Goal: Task Accomplishment & Management: Manage account settings

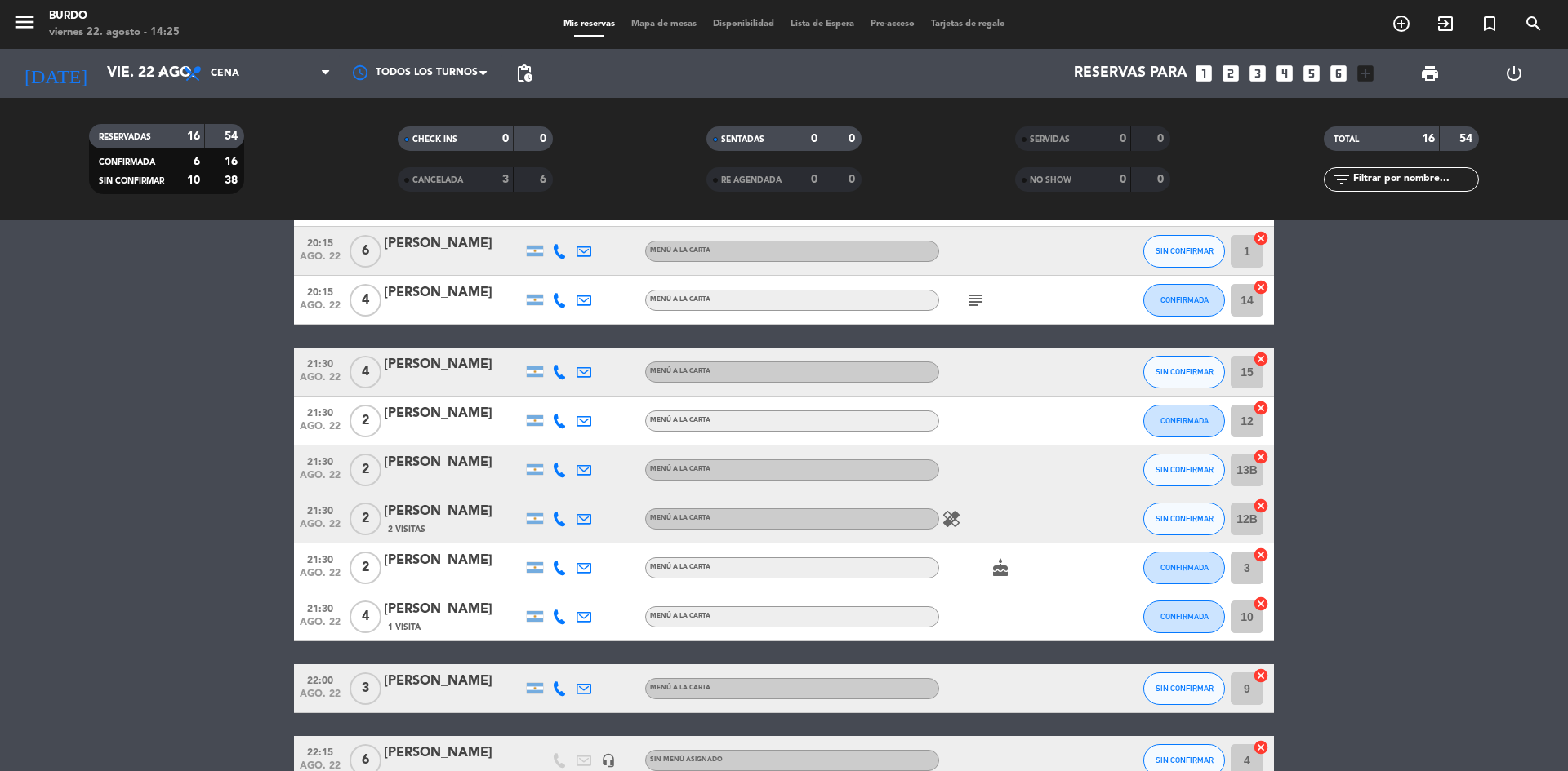
scroll to position [503, 0]
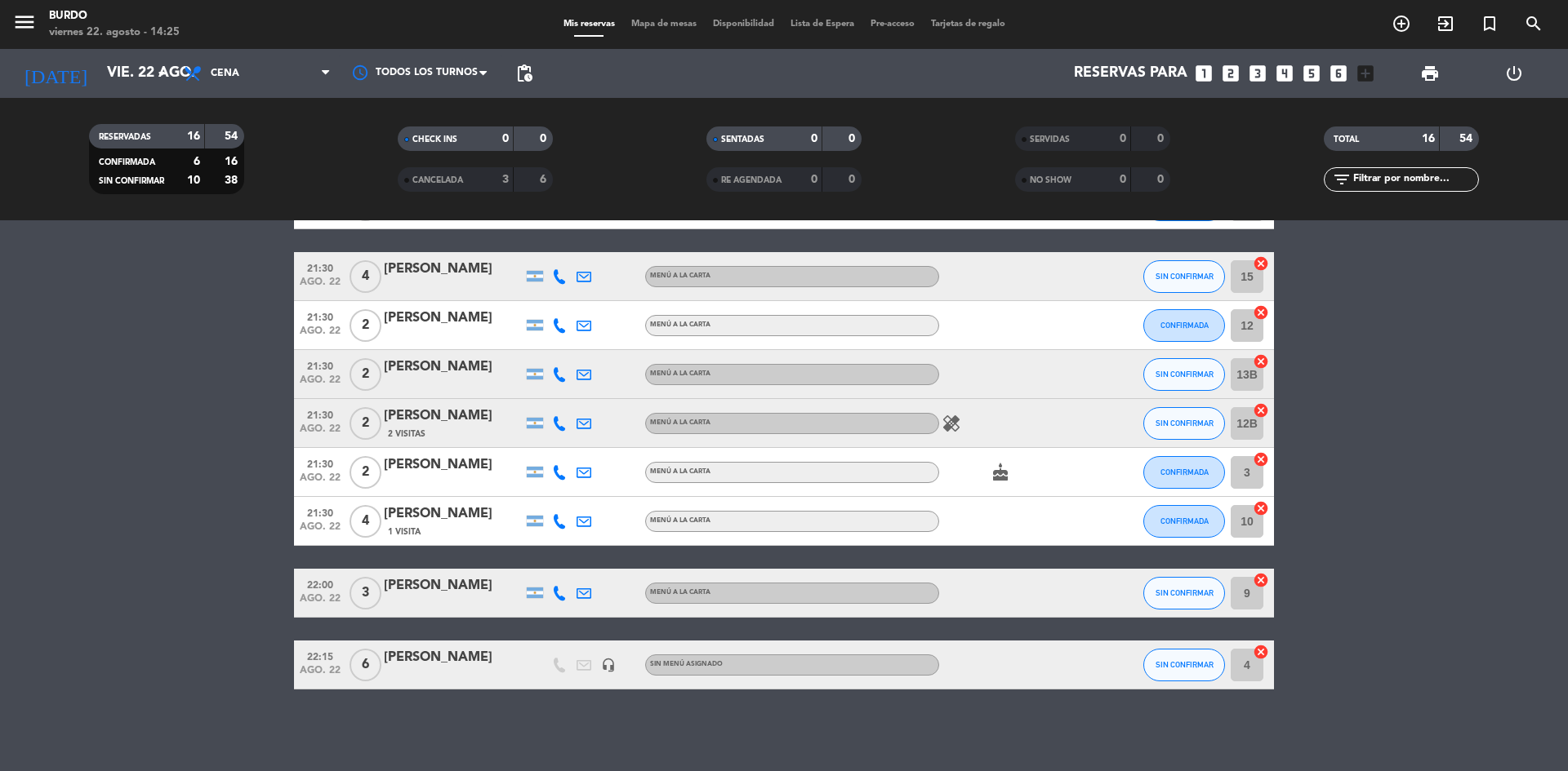
click at [133, 53] on div "[DATE] [DATE] arrow_drop_down" at bounding box center [94, 73] width 163 height 49
click at [133, 69] on input "vie. 22 ago." at bounding box center [194, 73] width 190 height 33
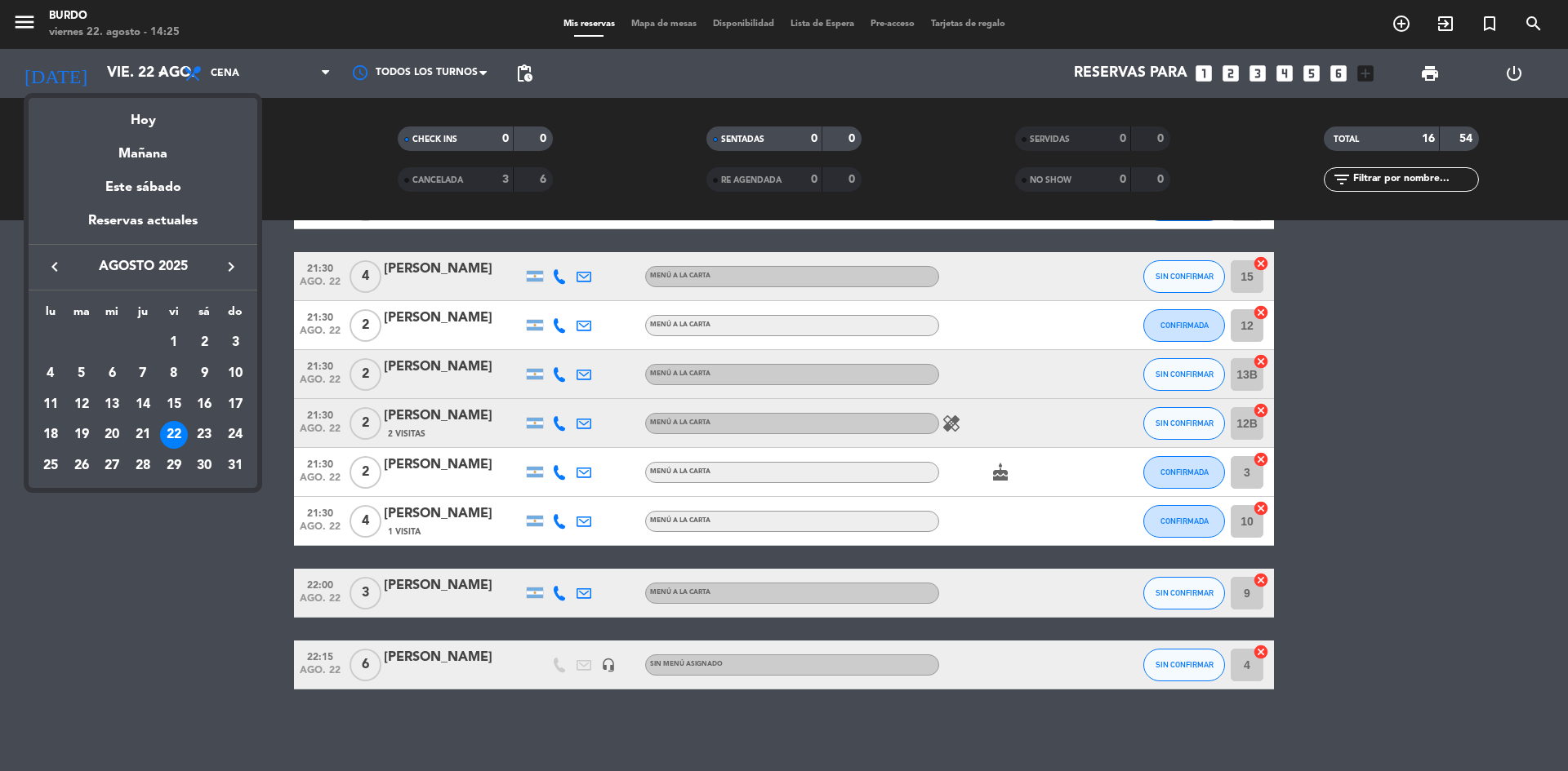
click at [183, 146] on div "Mañana" at bounding box center [142, 148] width 228 height 34
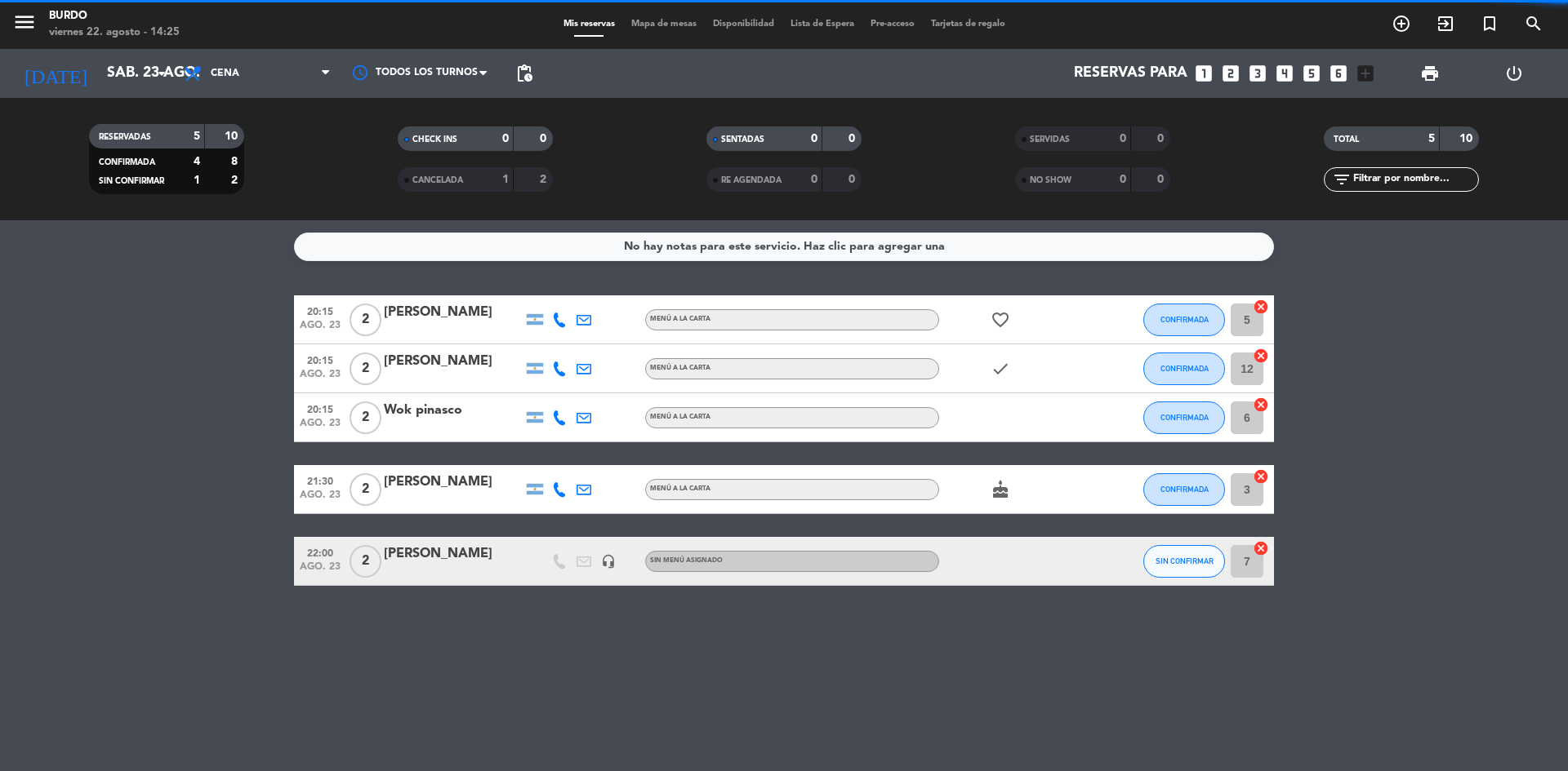
scroll to position [0, 0]
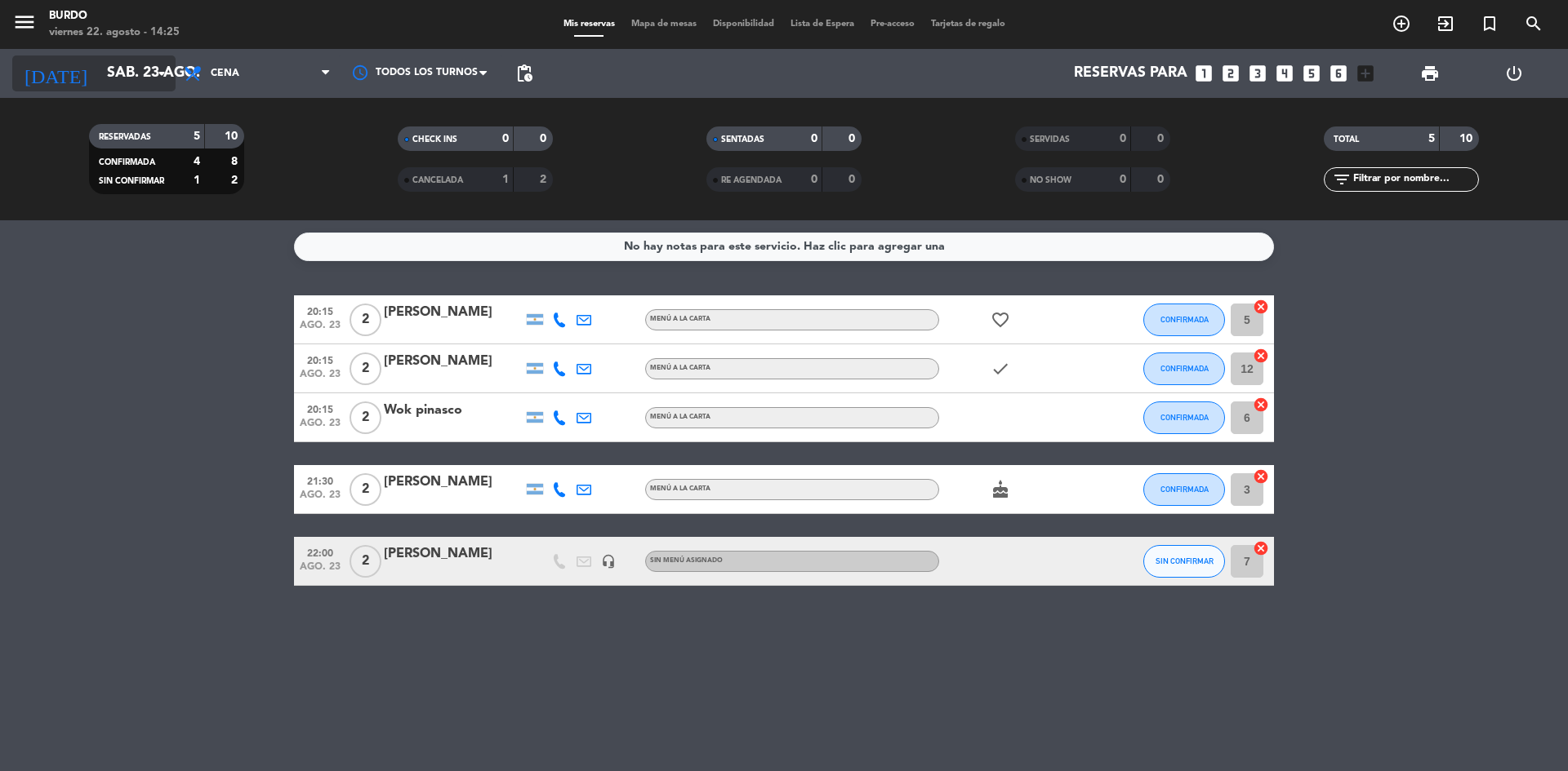
click at [128, 85] on input "sáb. 23 ago." at bounding box center [194, 73] width 190 height 33
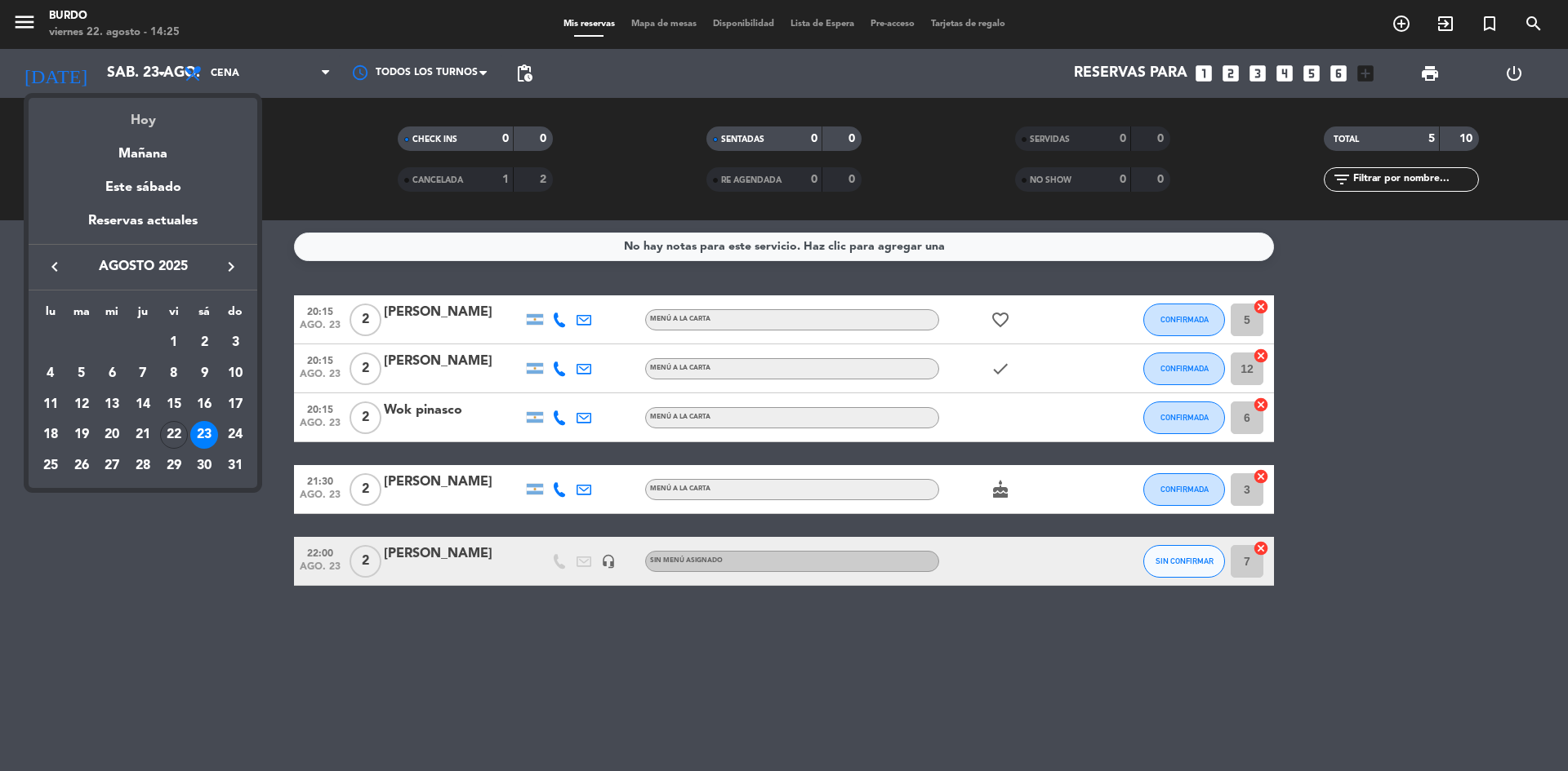
click at [135, 108] on div "Hoy" at bounding box center [142, 115] width 228 height 34
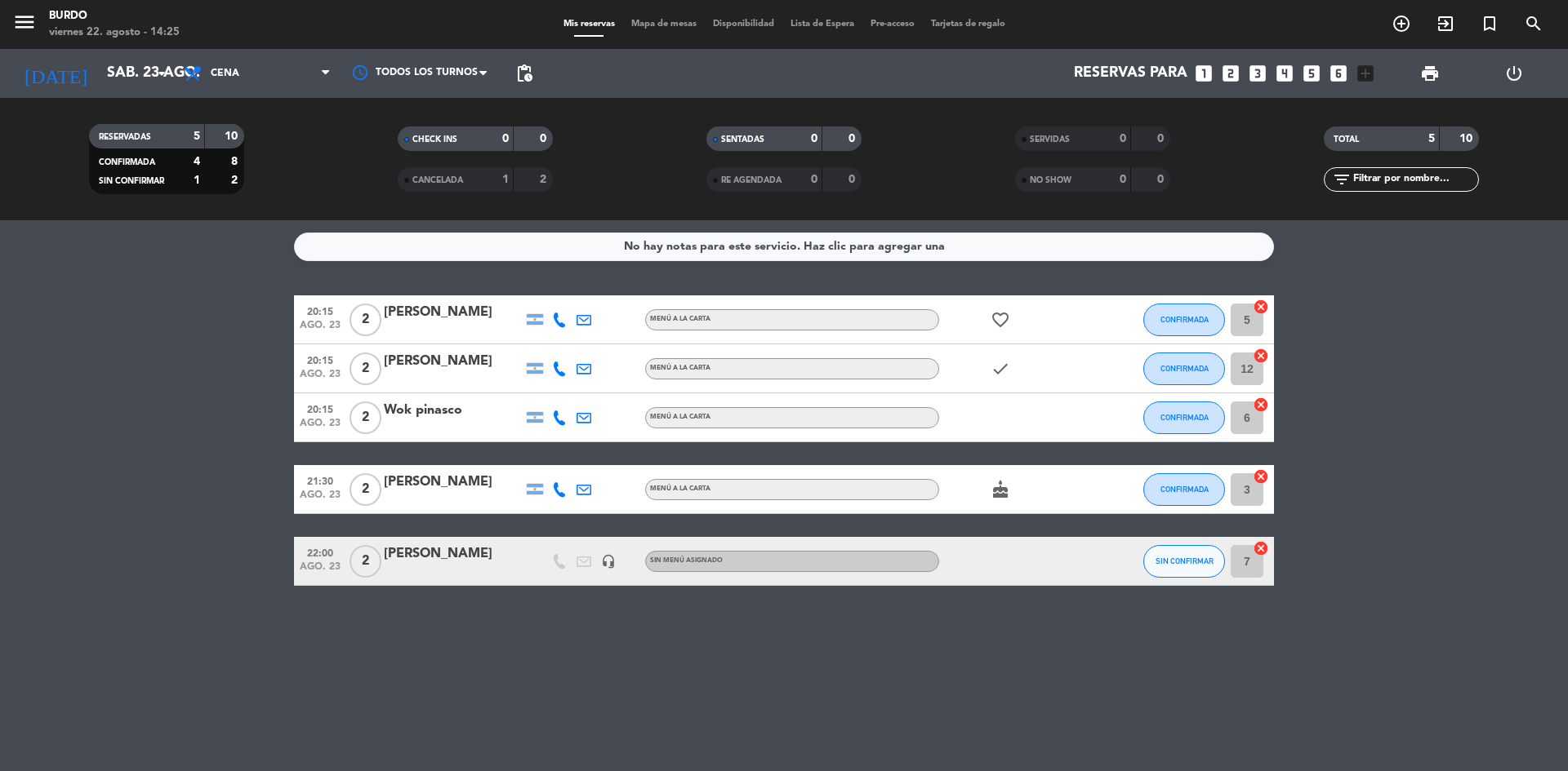
type input "vie. 22 ago."
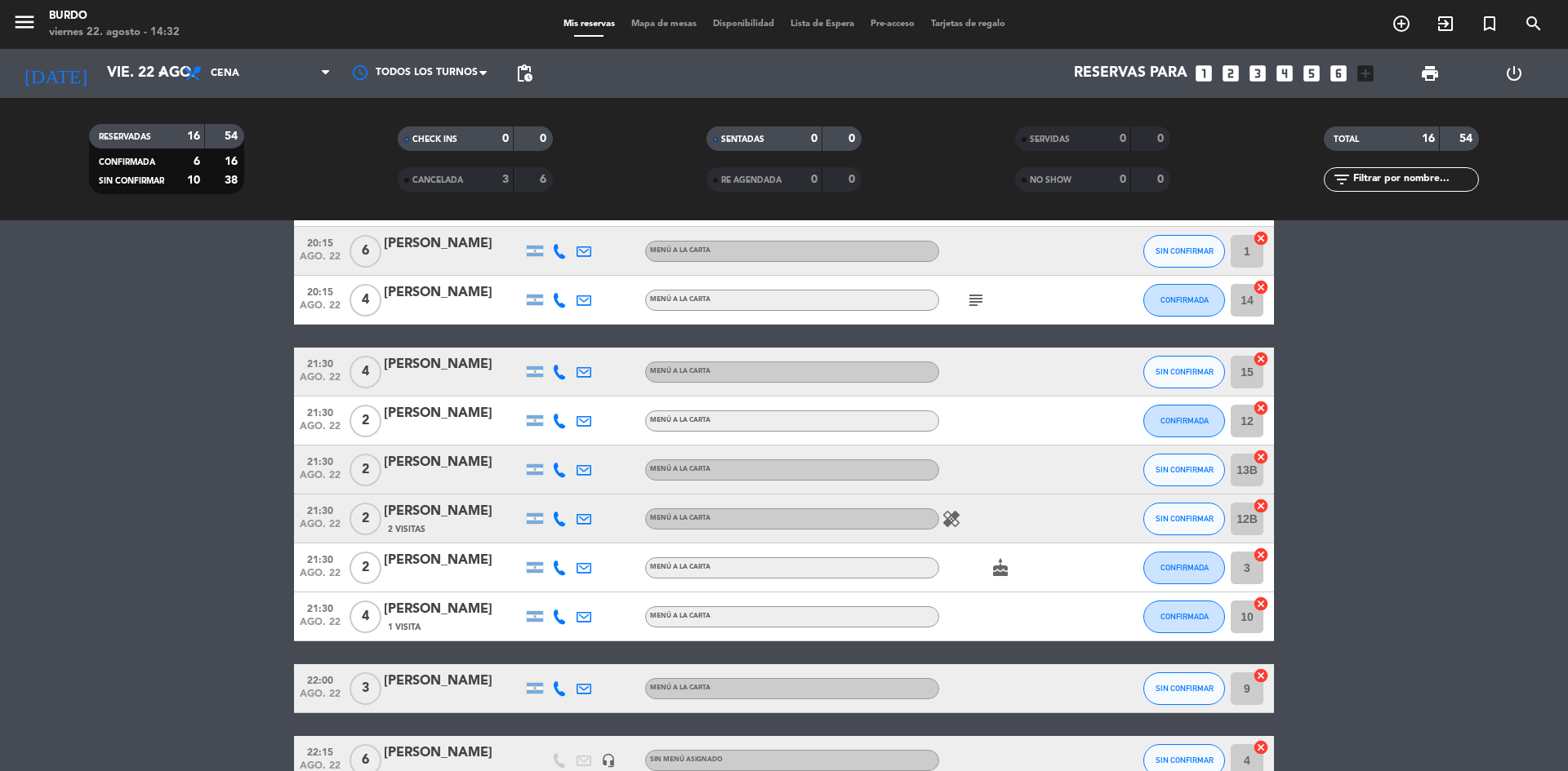
scroll to position [503, 0]
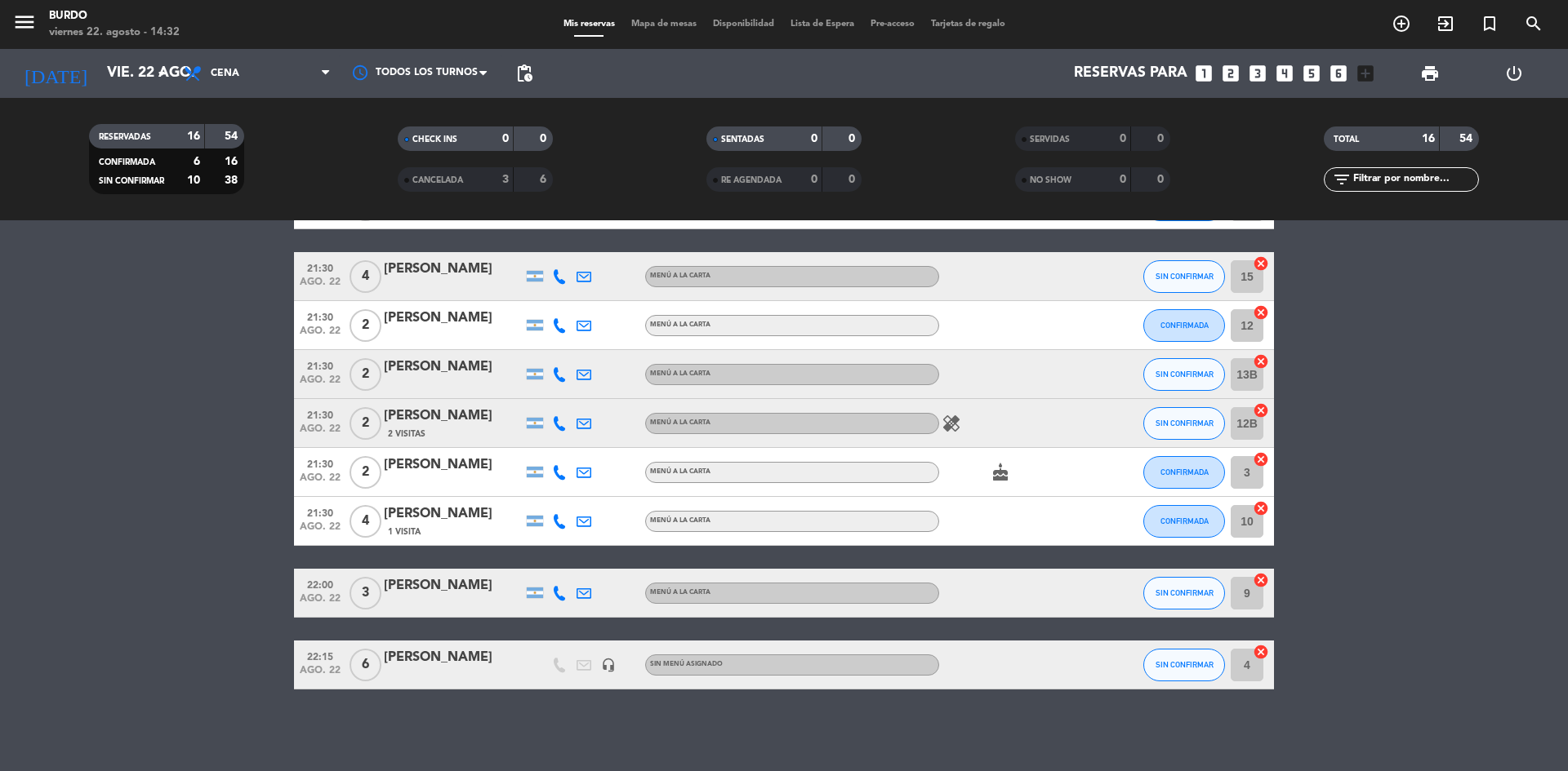
click at [1000, 479] on icon "cake" at bounding box center [1000, 472] width 20 height 20
click at [945, 412] on div "healing" at bounding box center [1013, 423] width 147 height 48
drag, startPoint x: 952, startPoint y: 412, endPoint x: 955, endPoint y: 424, distance: 12.4
click at [953, 413] on div "healing" at bounding box center [1013, 423] width 147 height 48
click at [955, 424] on icon "healing" at bounding box center [951, 424] width 20 height 20
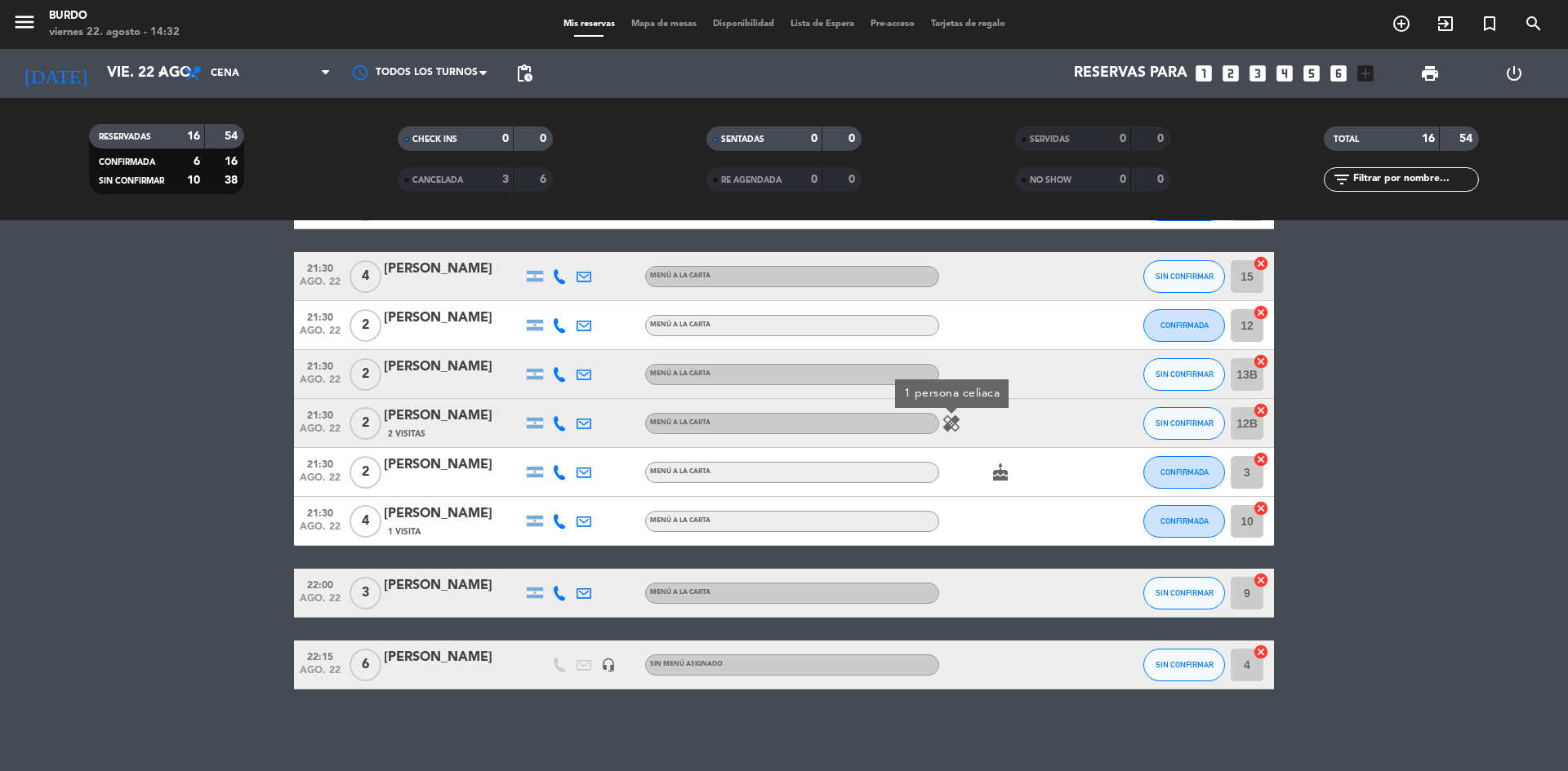
scroll to position [177, 0]
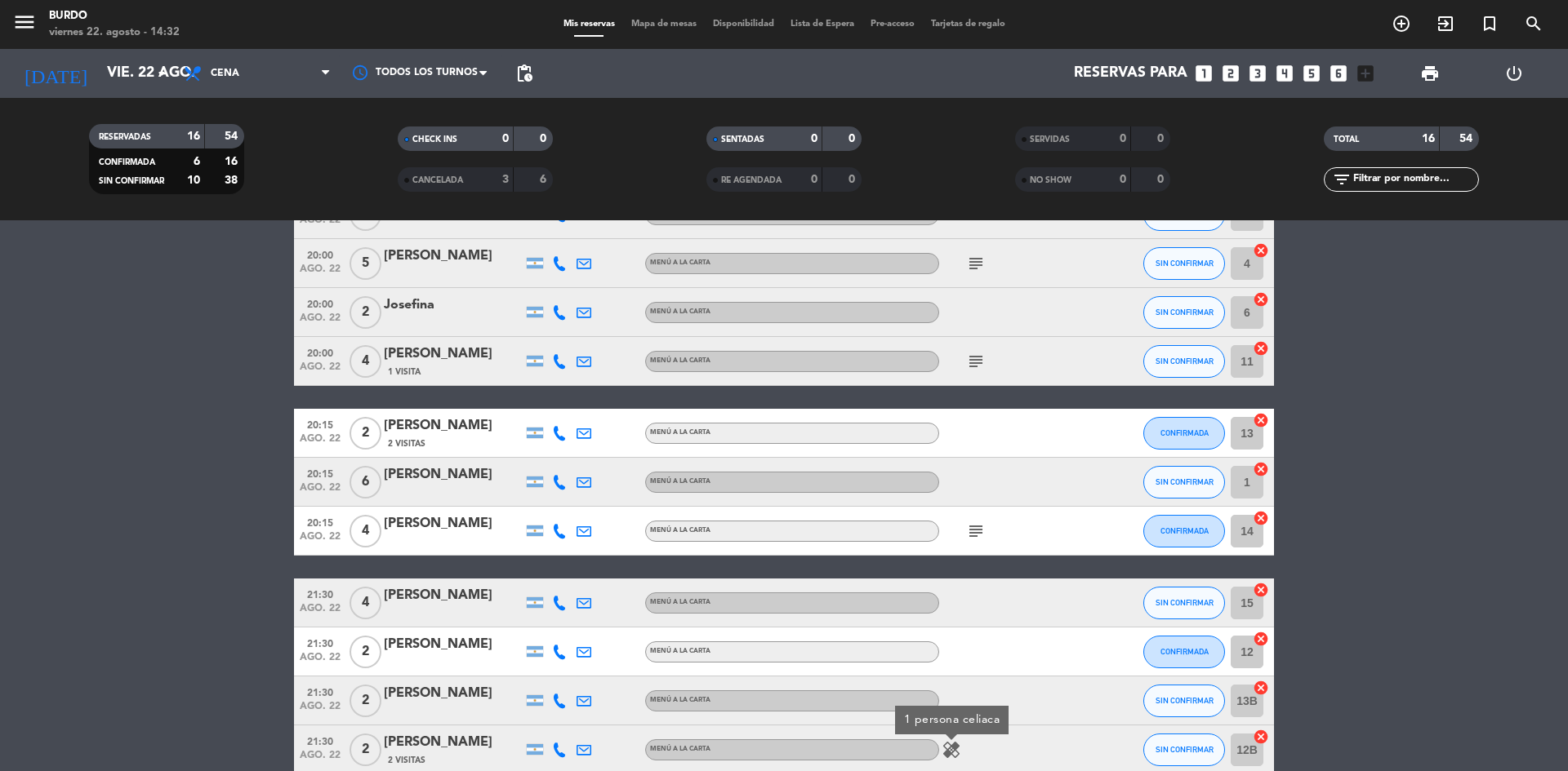
click at [973, 535] on icon "subject" at bounding box center [975, 531] width 20 height 20
click at [978, 372] on div "subject" at bounding box center [1013, 361] width 147 height 48
click at [975, 372] on div "subject" at bounding box center [1013, 361] width 147 height 48
click at [976, 361] on icon "subject" at bounding box center [975, 362] width 20 height 20
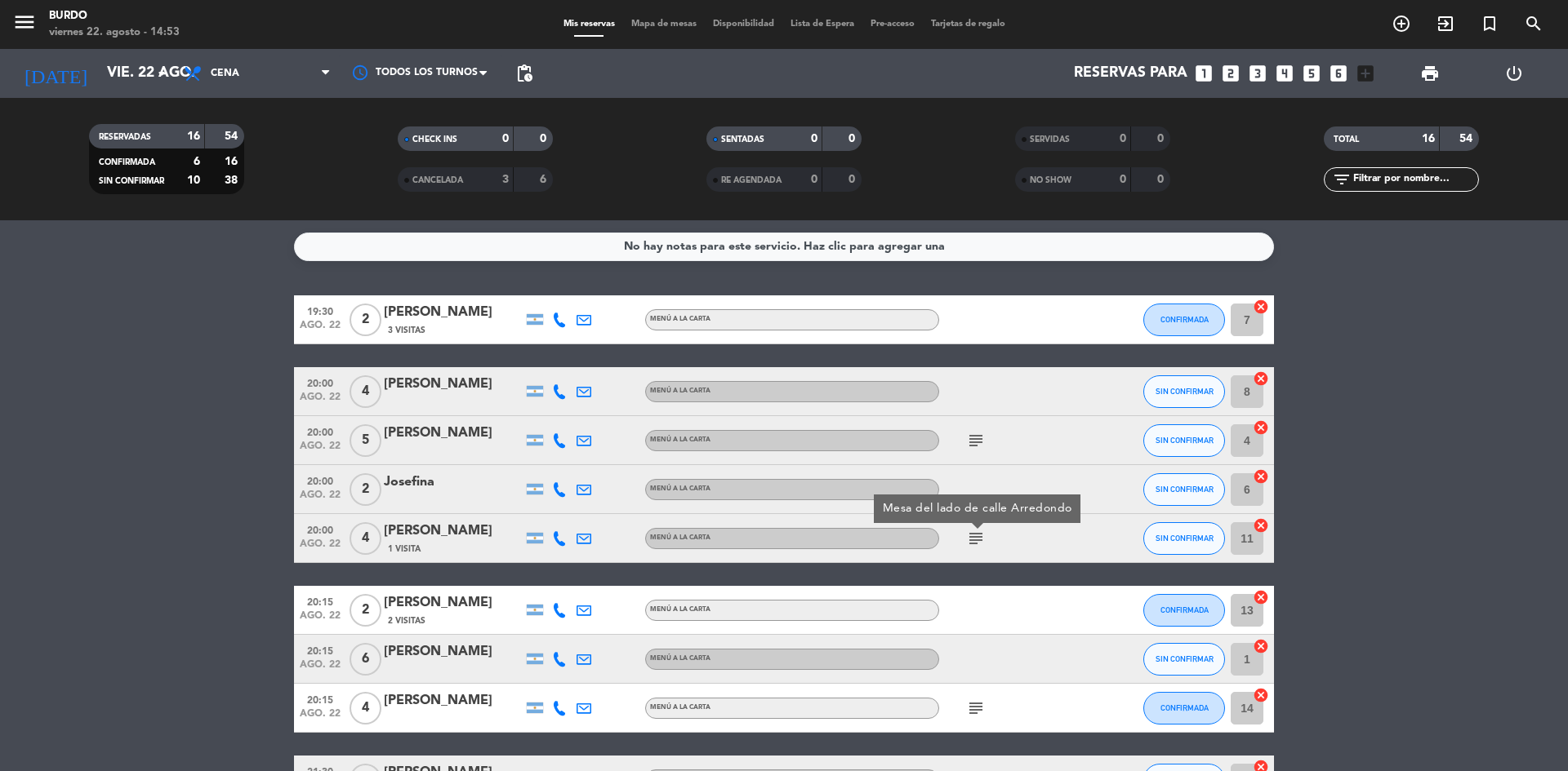
click at [970, 441] on icon "subject" at bounding box center [975, 440] width 20 height 20
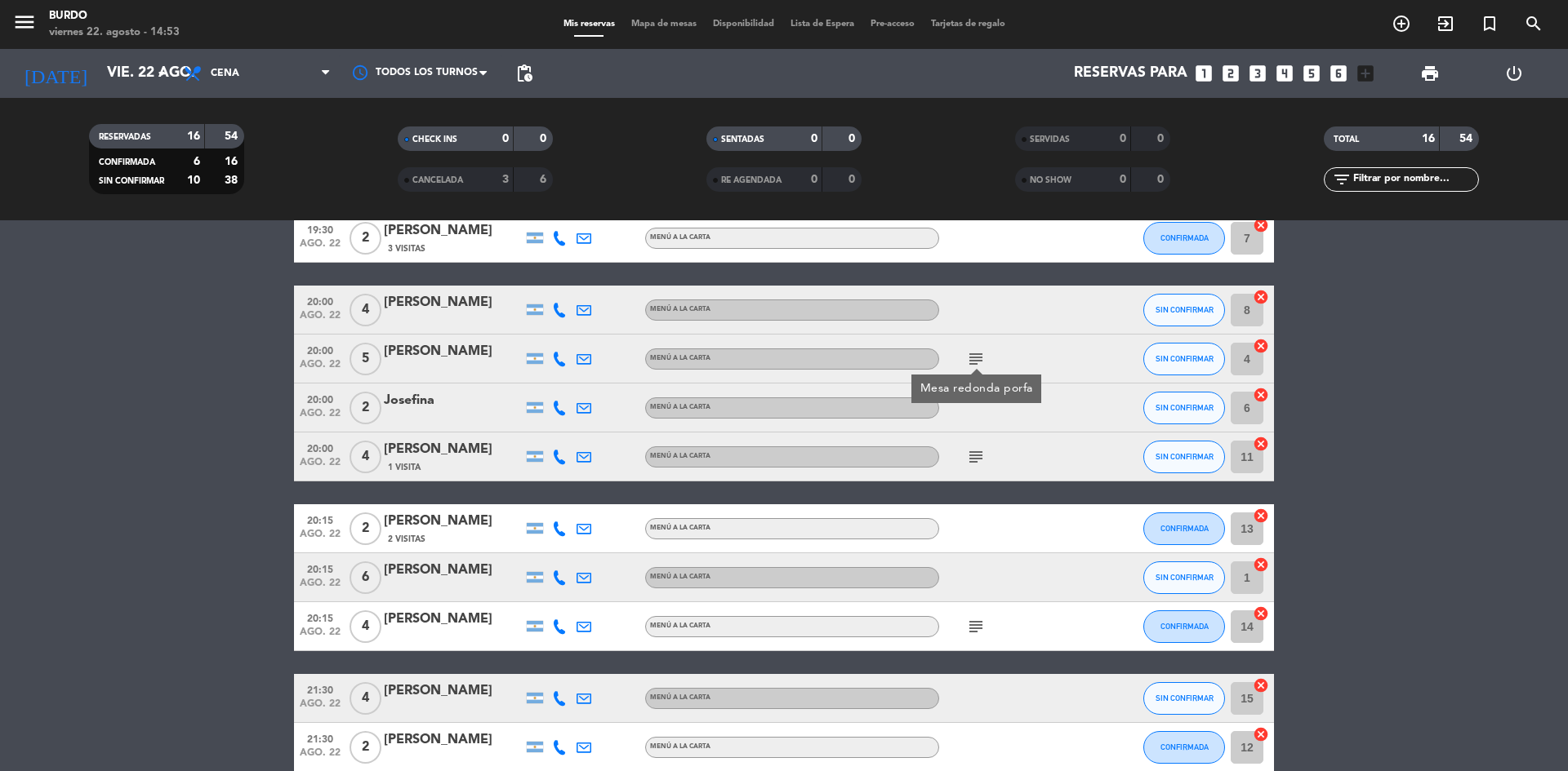
scroll to position [409, 0]
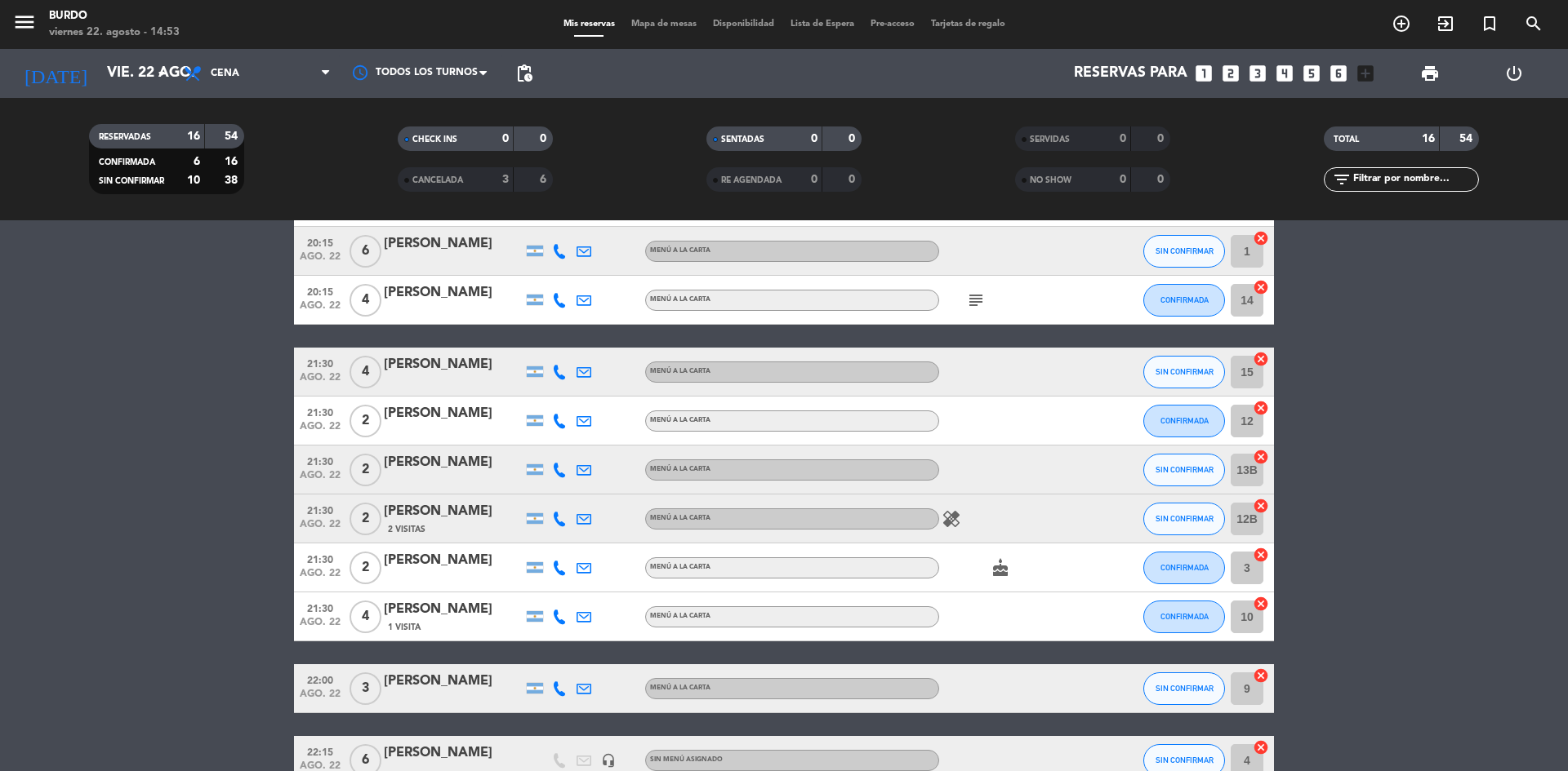
click at [976, 304] on icon "subject" at bounding box center [975, 300] width 20 height 20
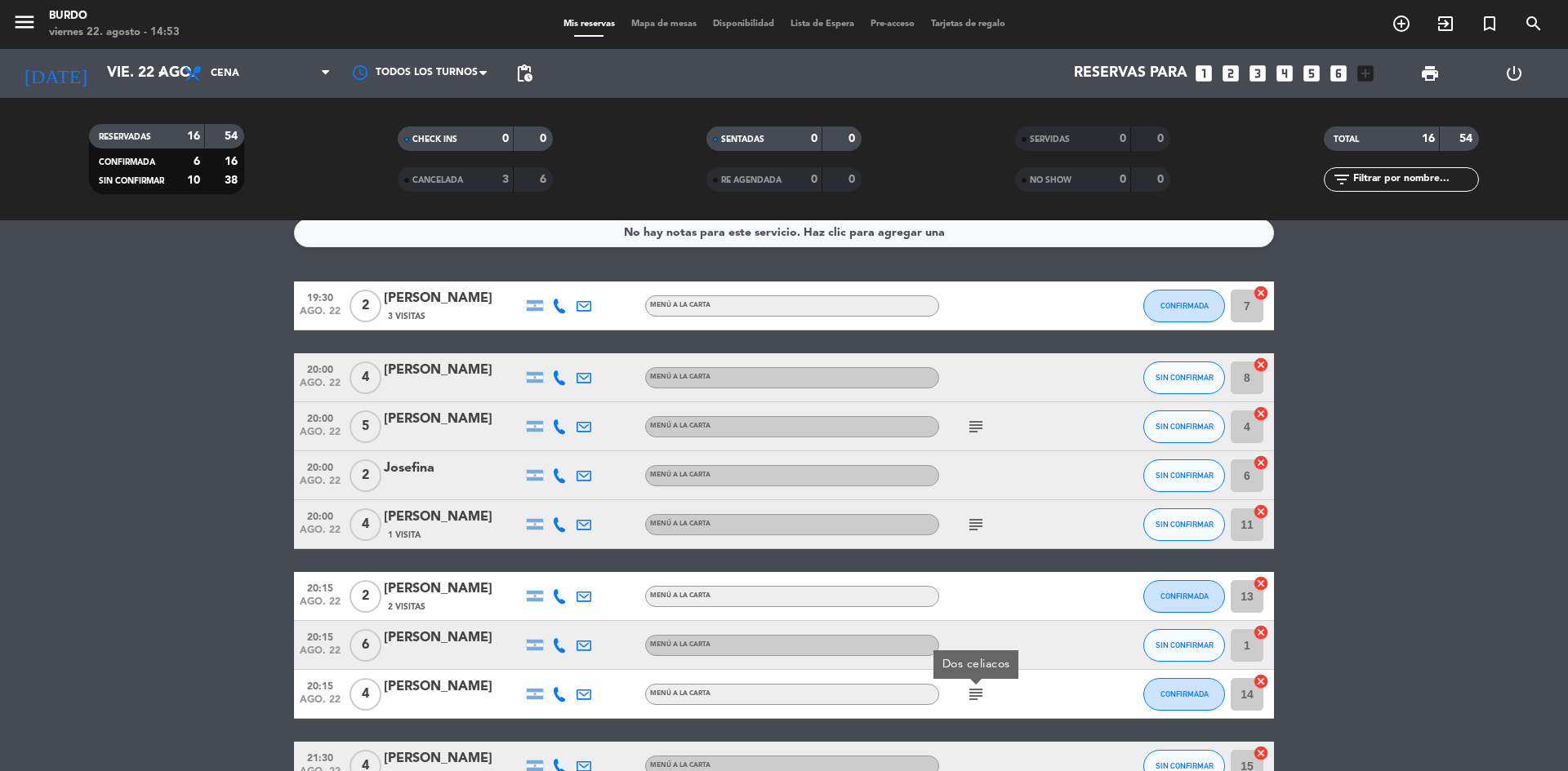
scroll to position [0, 0]
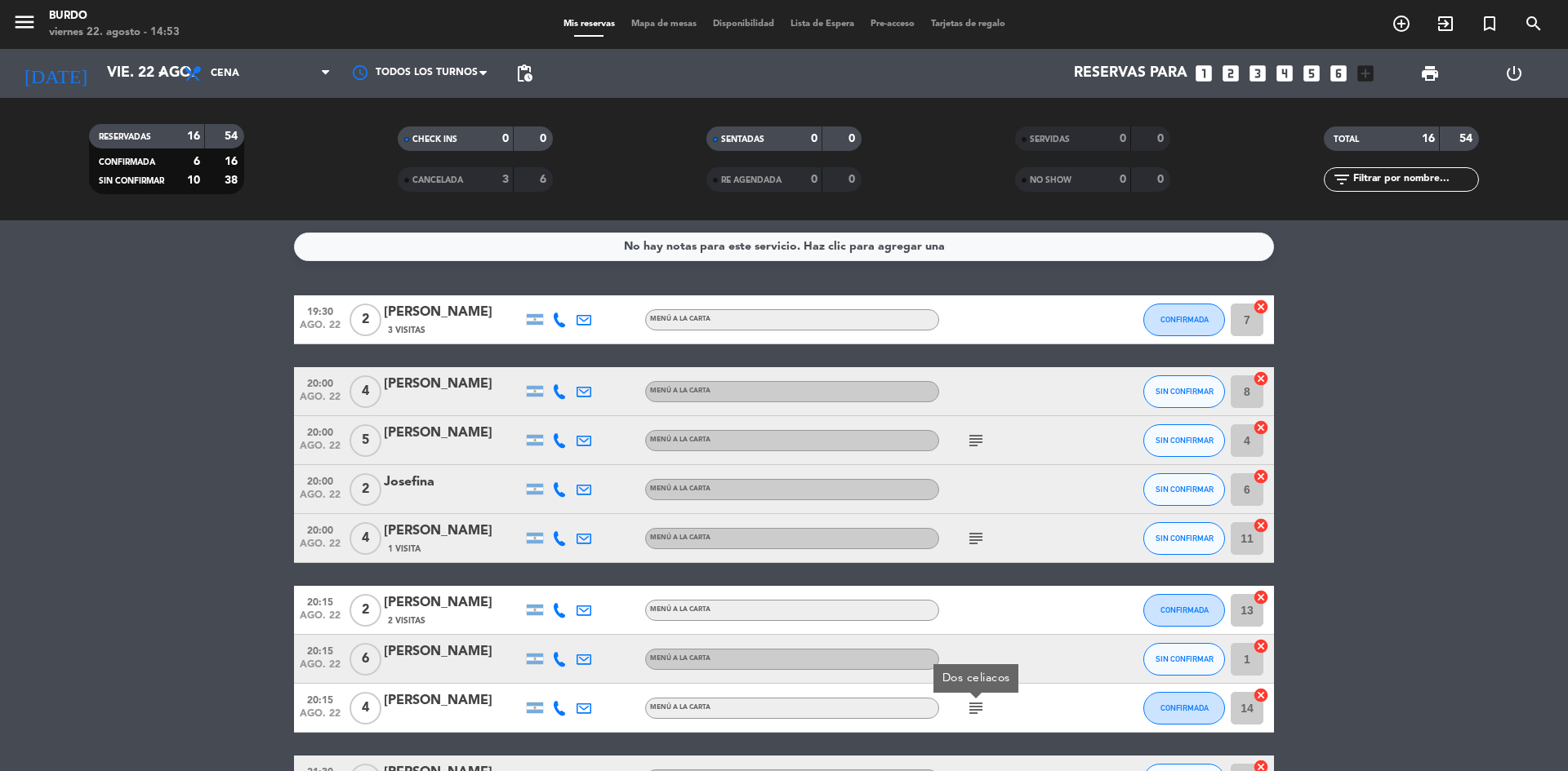
click at [984, 439] on icon "subject" at bounding box center [975, 440] width 20 height 20
click at [205, 422] on bookings-row "19:30 [DATE] 2 [PERSON_NAME] 3 Visitas MENÚ A LA CARTA CONFIRMADA 7 cancel 20:0…" at bounding box center [784, 745] width 1568 height 898
